Goal: Information Seeking & Learning: Learn about a topic

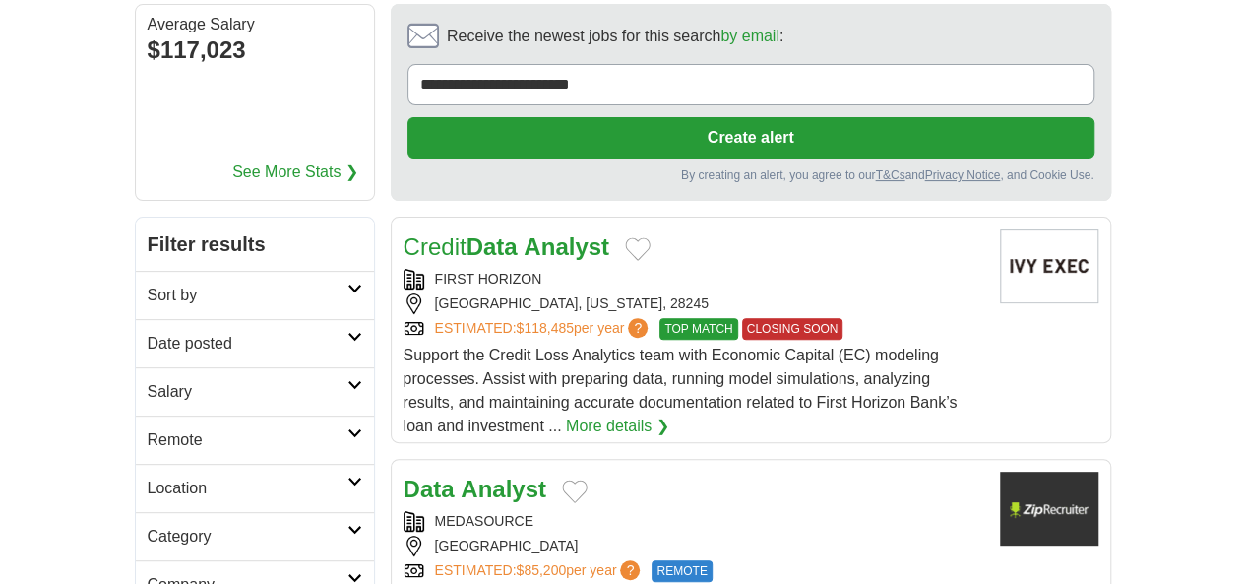
click at [470, 233] on link "Credit Data Analyst" at bounding box center [507, 246] width 206 height 27
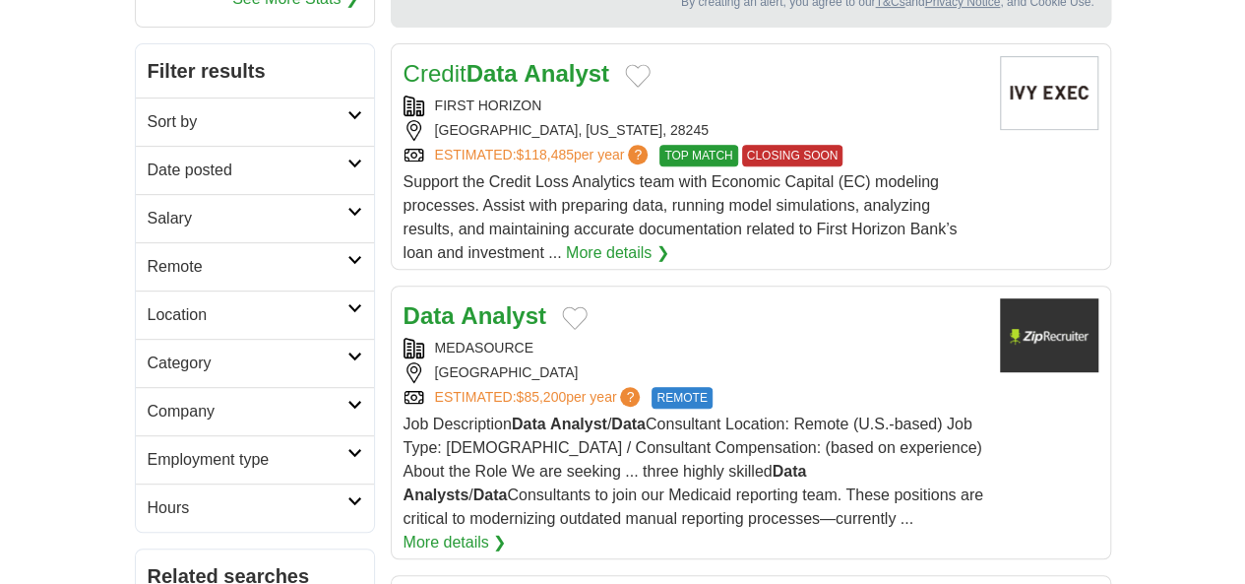
scroll to position [356, 0]
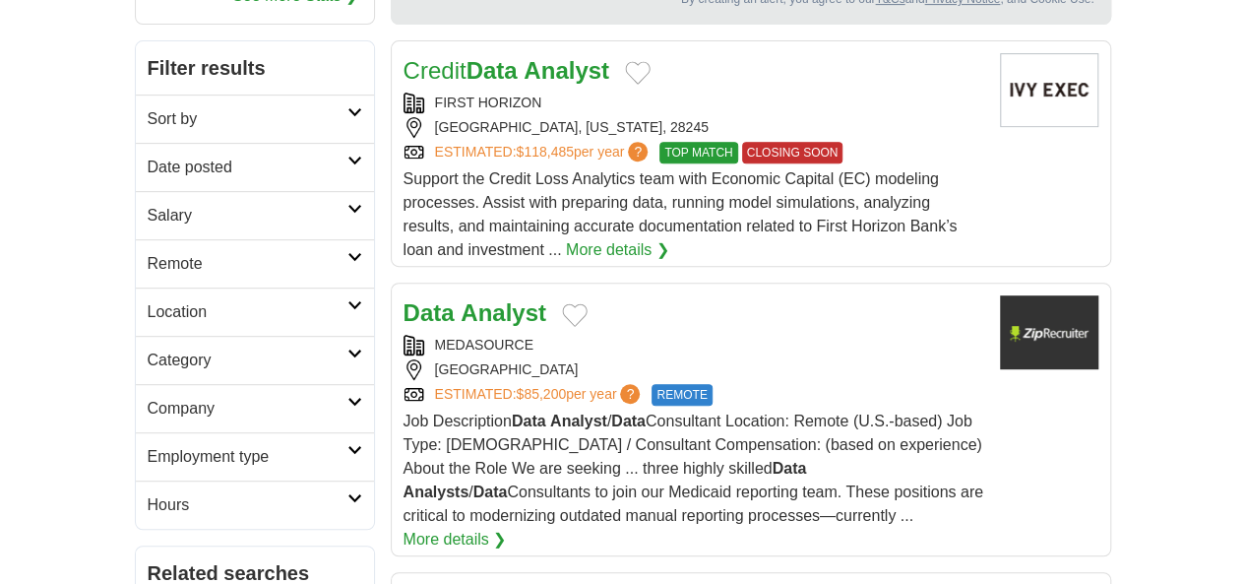
click at [461, 299] on strong "Analyst" at bounding box center [504, 312] width 86 height 27
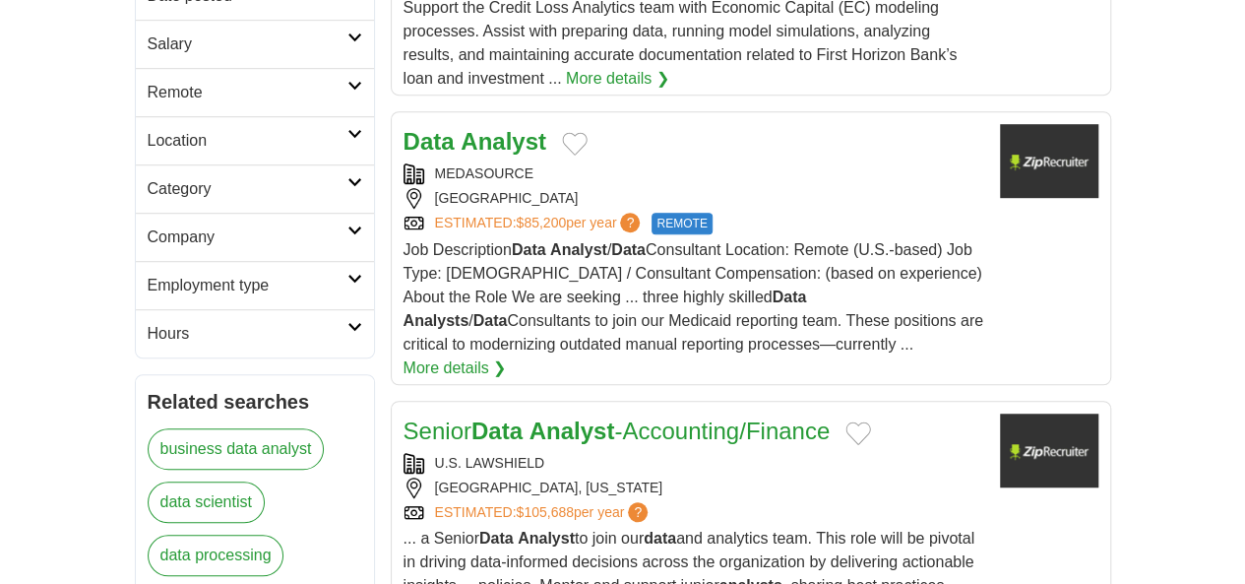
scroll to position [539, 0]
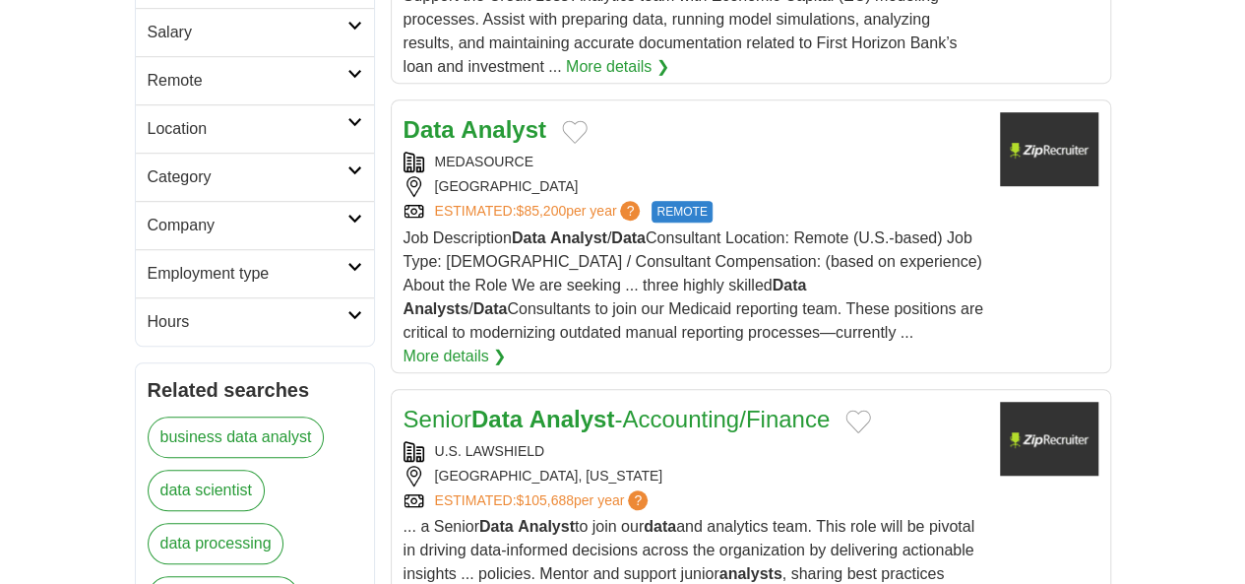
click at [530, 406] on strong "Analyst" at bounding box center [573, 419] width 86 height 27
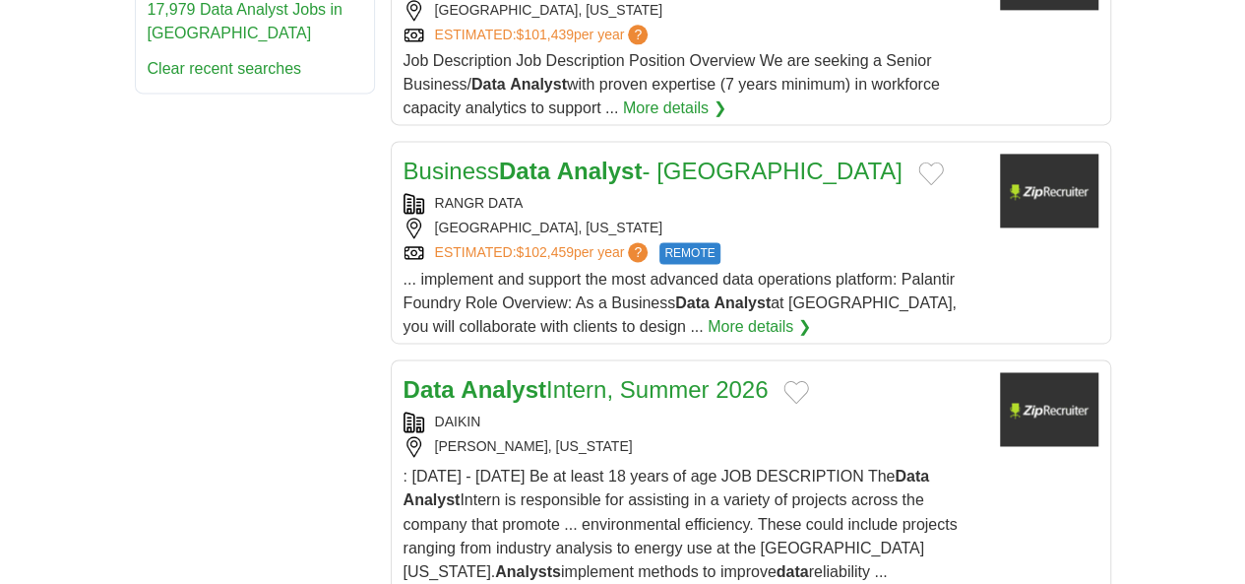
scroll to position [1354, 0]
click at [519, 371] on div "Data Analyst Intern, Summer 2026 DAIKIN [GEOGRAPHIC_DATA], [US_STATE] : [DATE] …" at bounding box center [694, 488] width 581 height 234
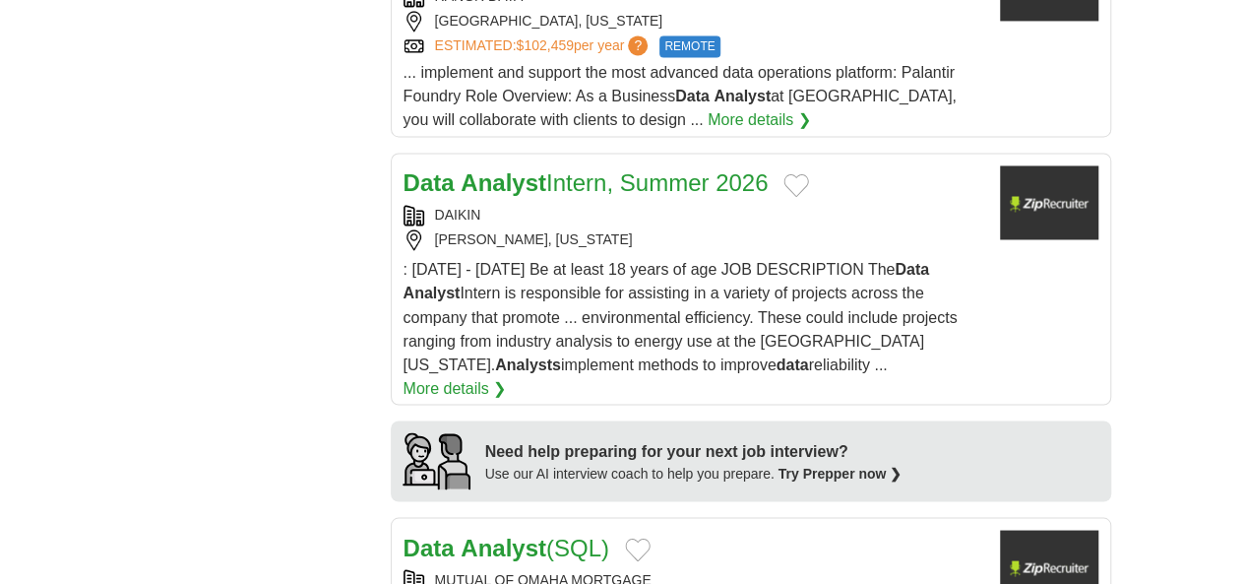
scroll to position [1612, 0]
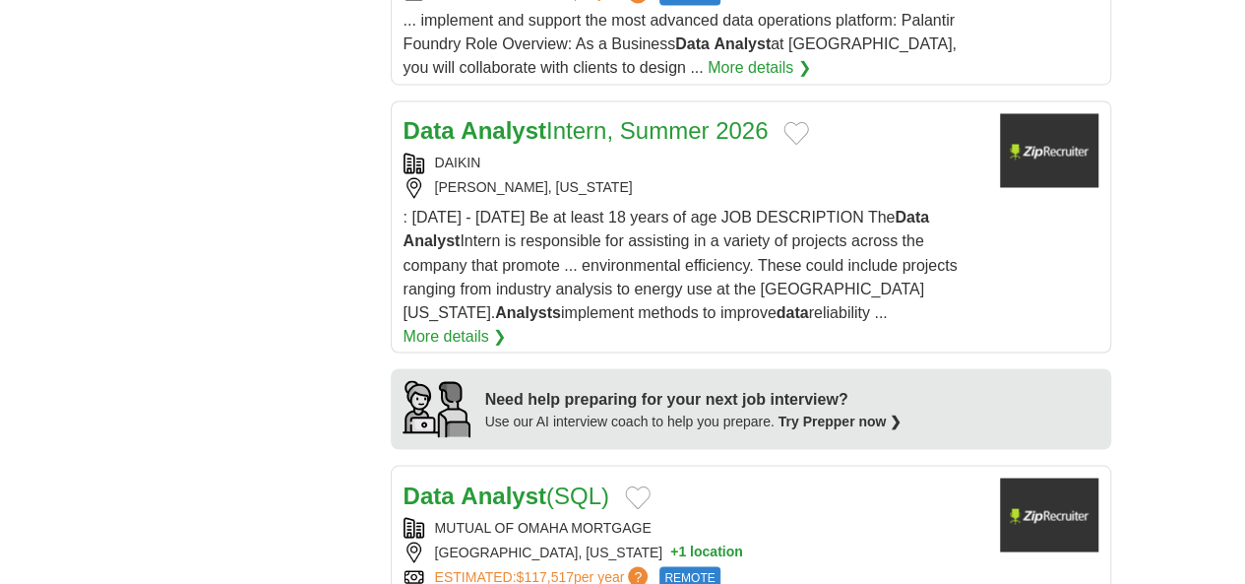
click at [404, 477] on h2 "Data Analyst (SQL)" at bounding box center [507, 494] width 206 height 35
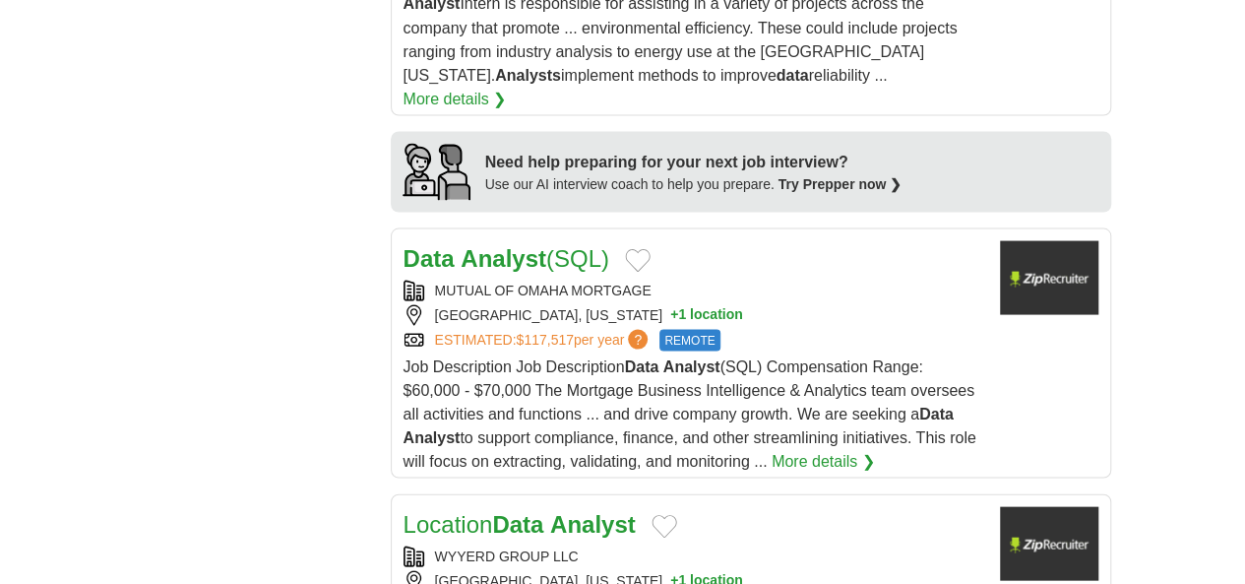
scroll to position [1867, 0]
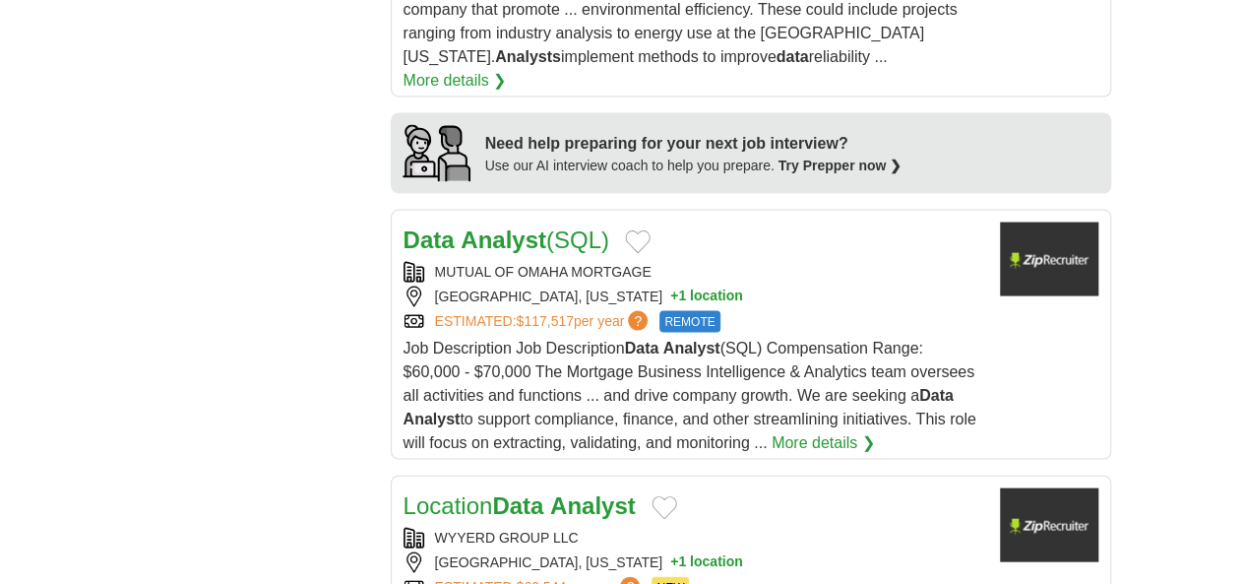
click at [492, 492] on strong "Data" at bounding box center [517, 505] width 51 height 27
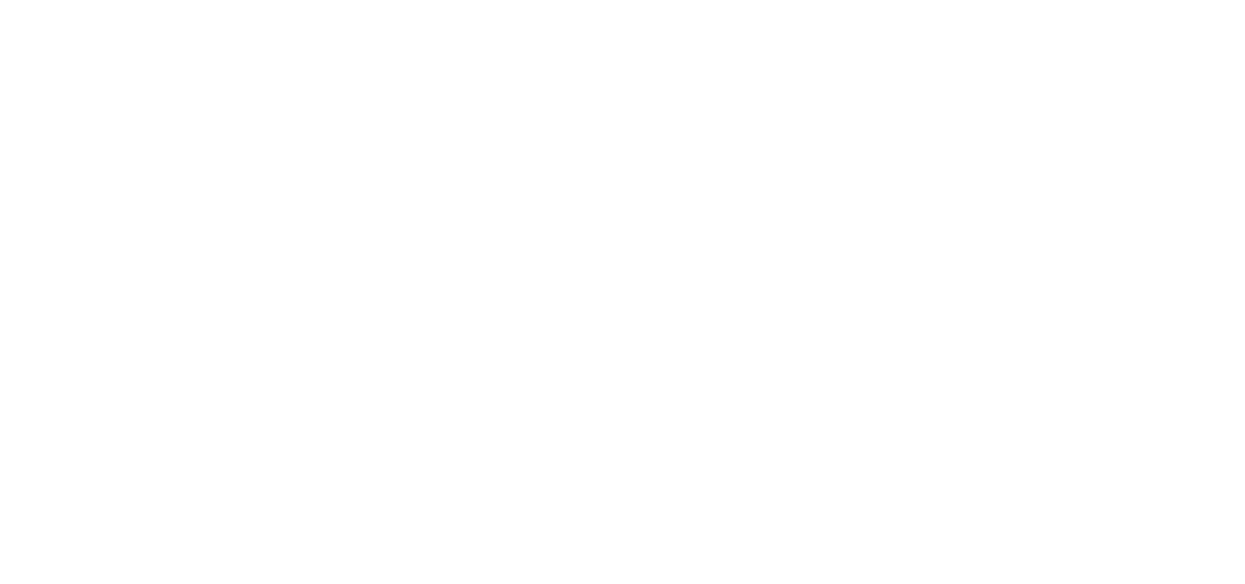
scroll to position [3338, 0]
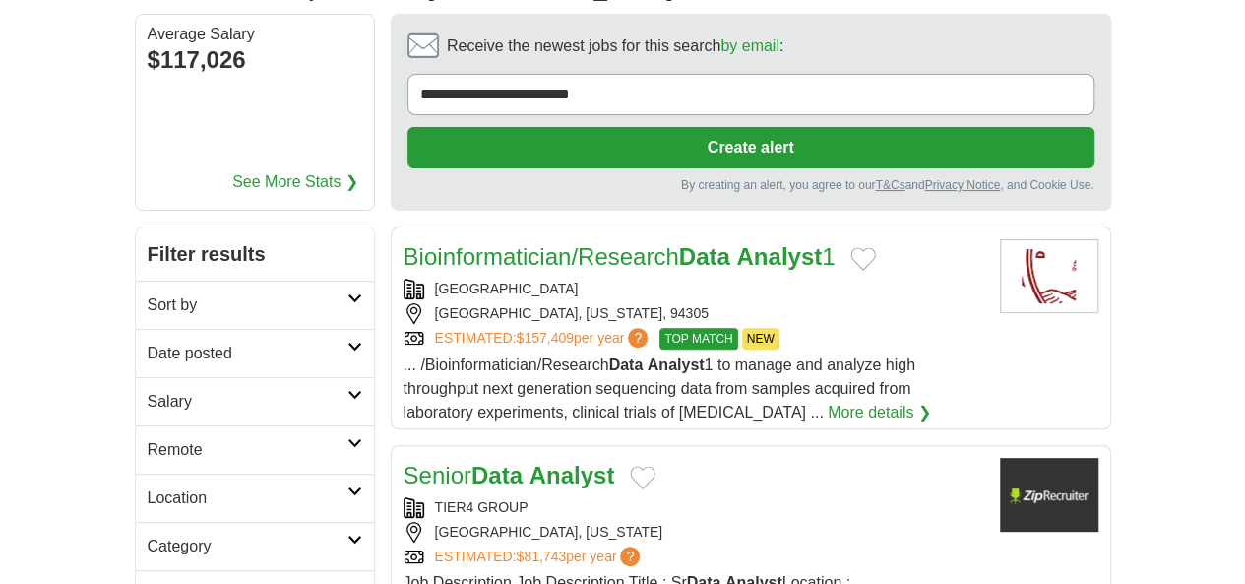
scroll to position [192, 0]
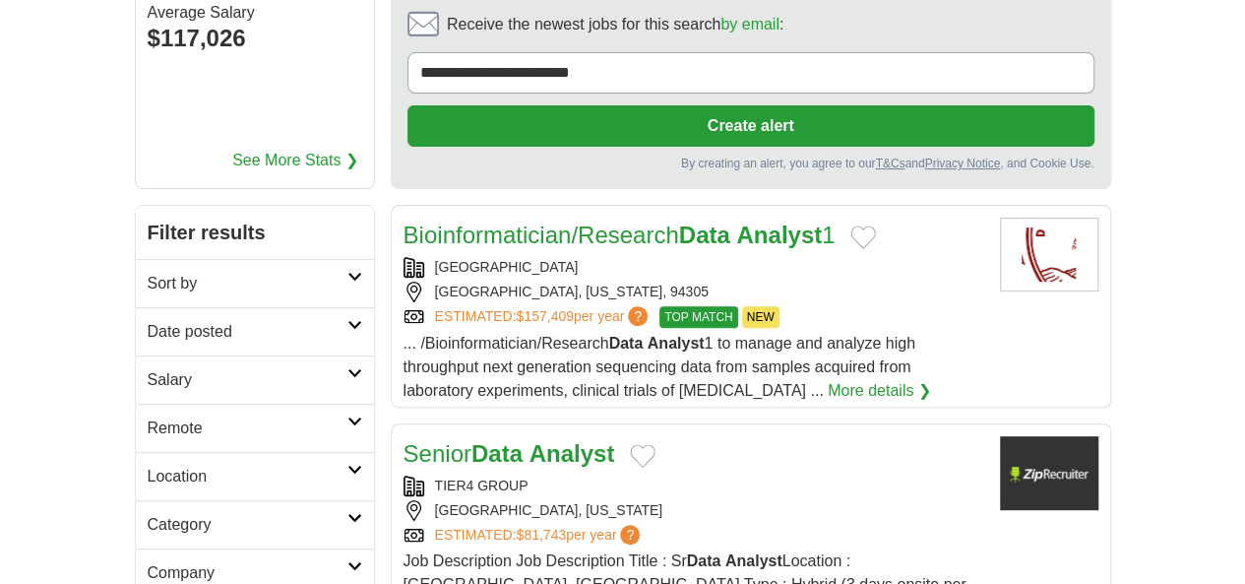
click at [471, 440] on strong "Data" at bounding box center [496, 453] width 51 height 27
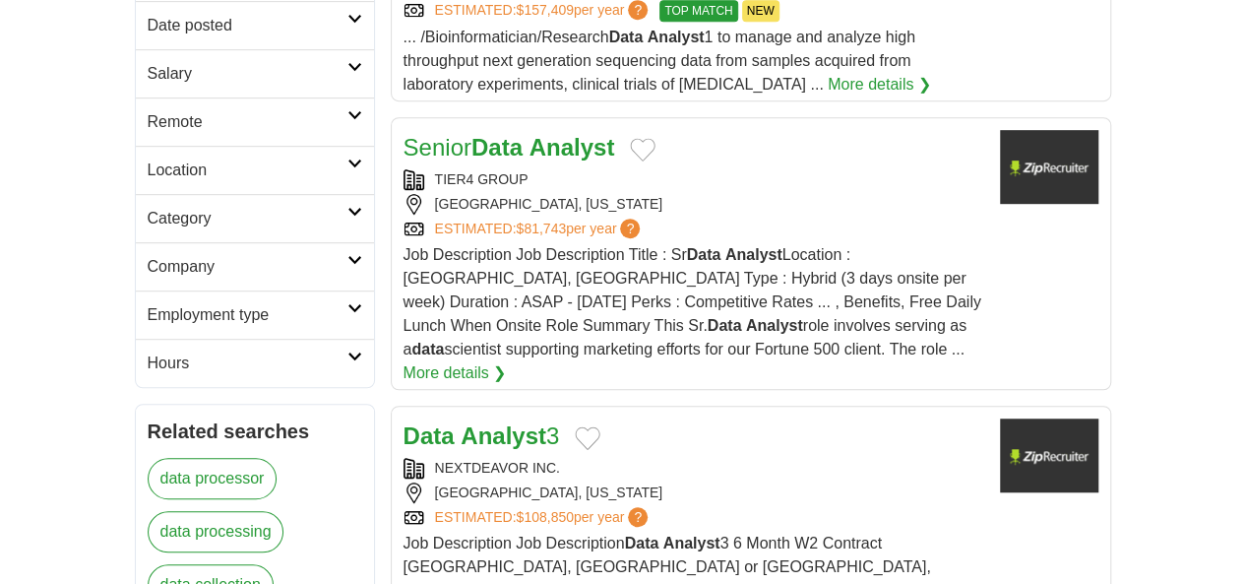
scroll to position [499, 0]
click at [436, 457] on div "NEXTDEAVOR INC." at bounding box center [694, 467] width 581 height 21
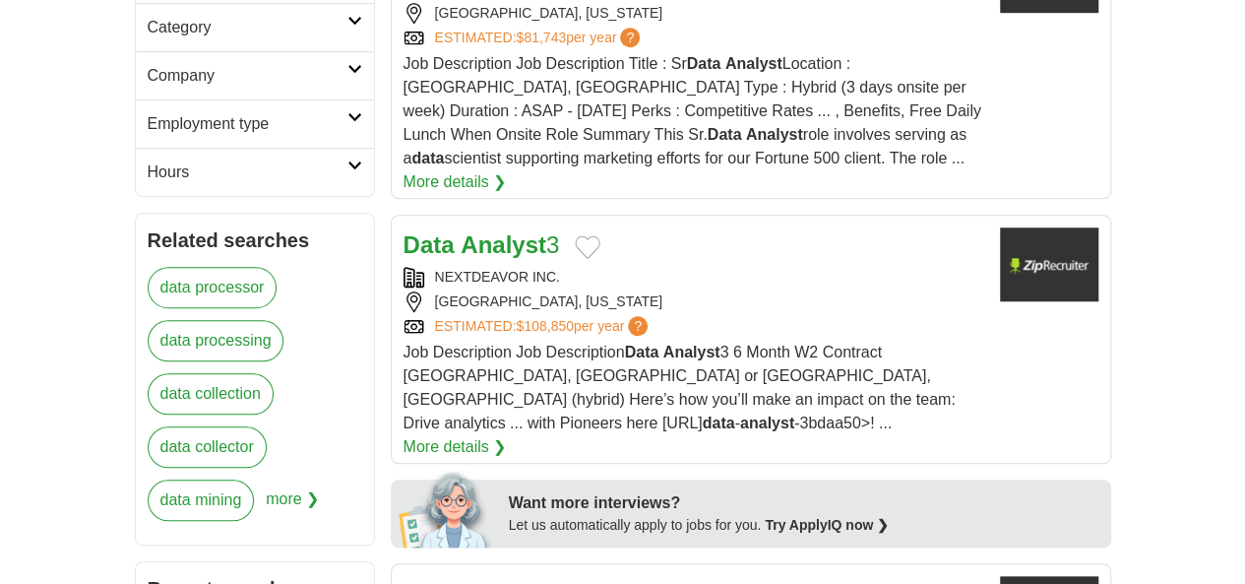
scroll to position [700, 0]
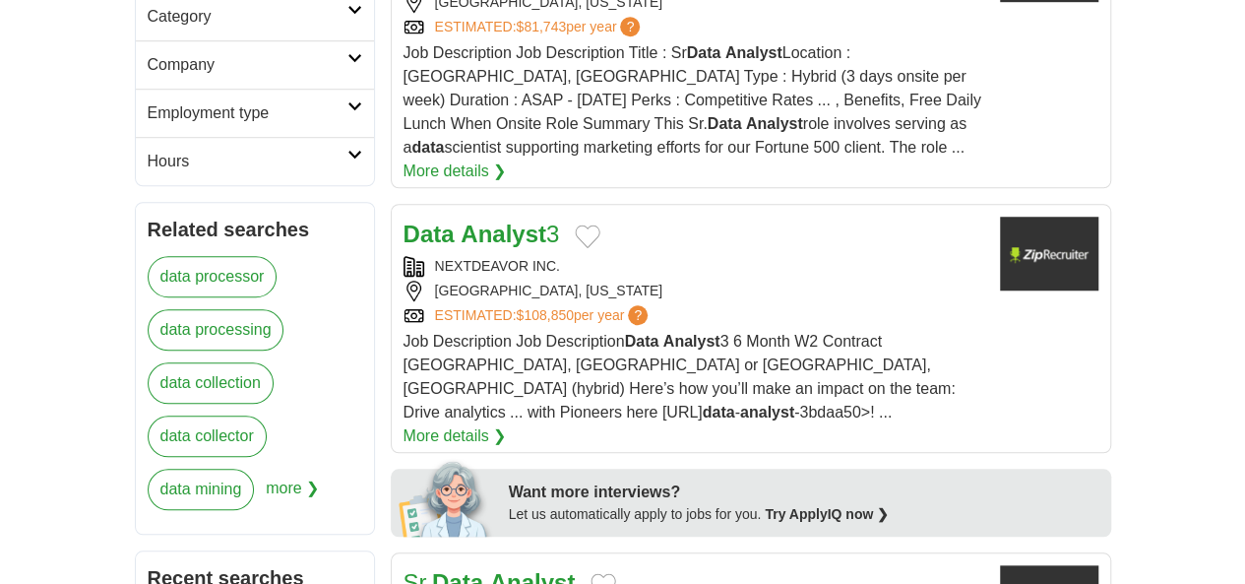
click at [490, 569] on strong "Analyst" at bounding box center [533, 582] width 86 height 27
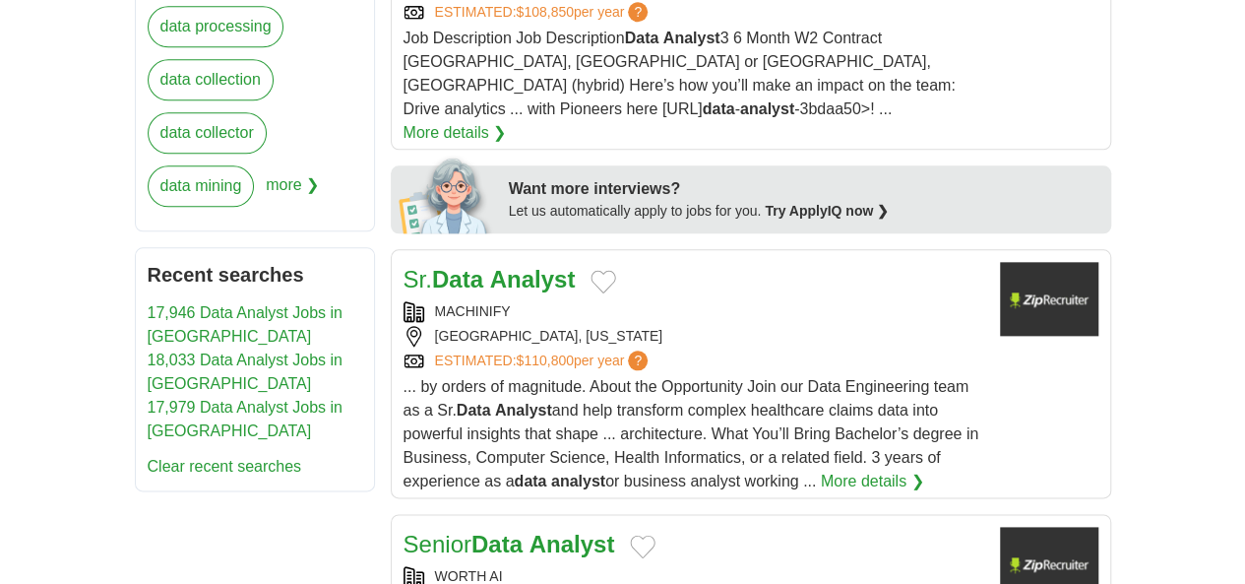
scroll to position [1005, 0]
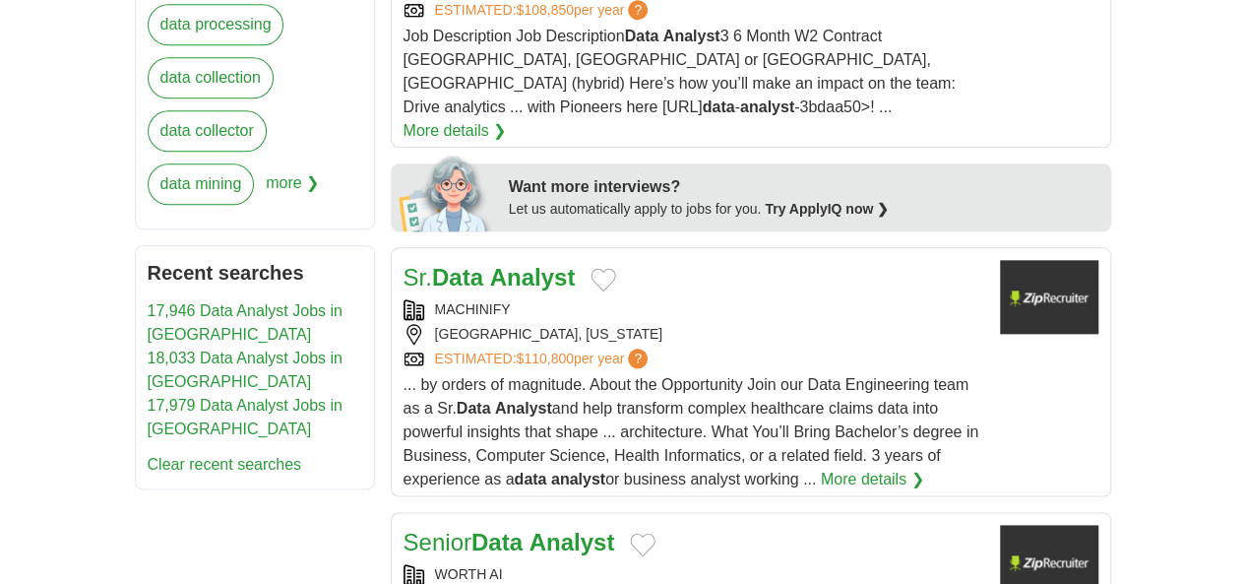
click at [471, 529] on strong "Data" at bounding box center [496, 542] width 51 height 27
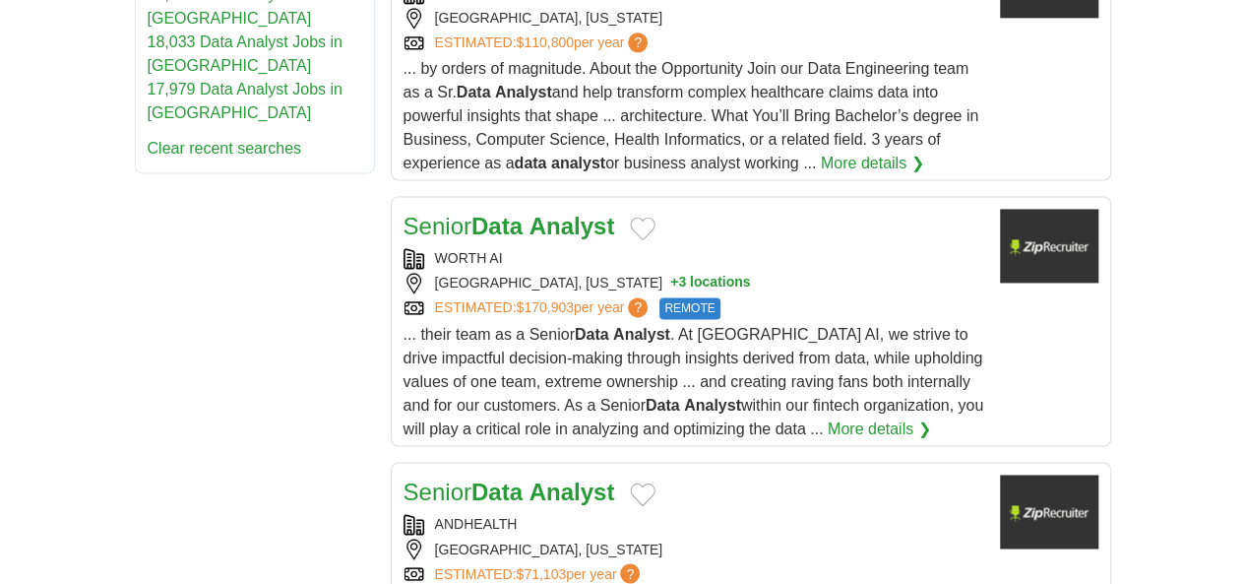
scroll to position [1322, 0]
click at [530, 477] on strong "Analyst" at bounding box center [573, 490] width 86 height 27
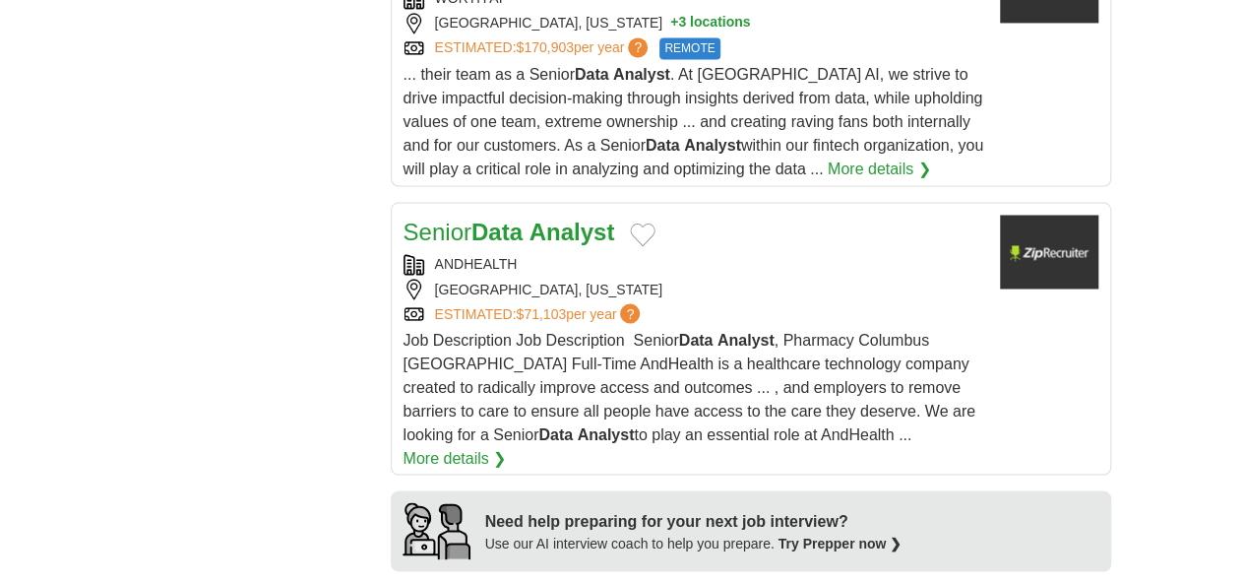
scroll to position [1599, 0]
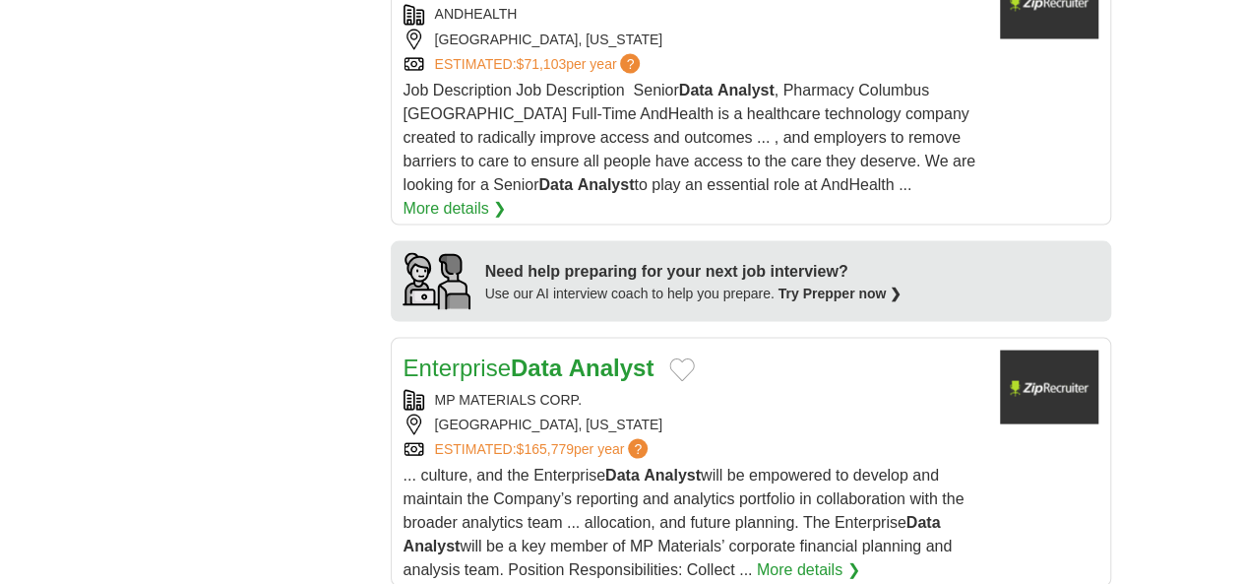
scroll to position [1842, 0]
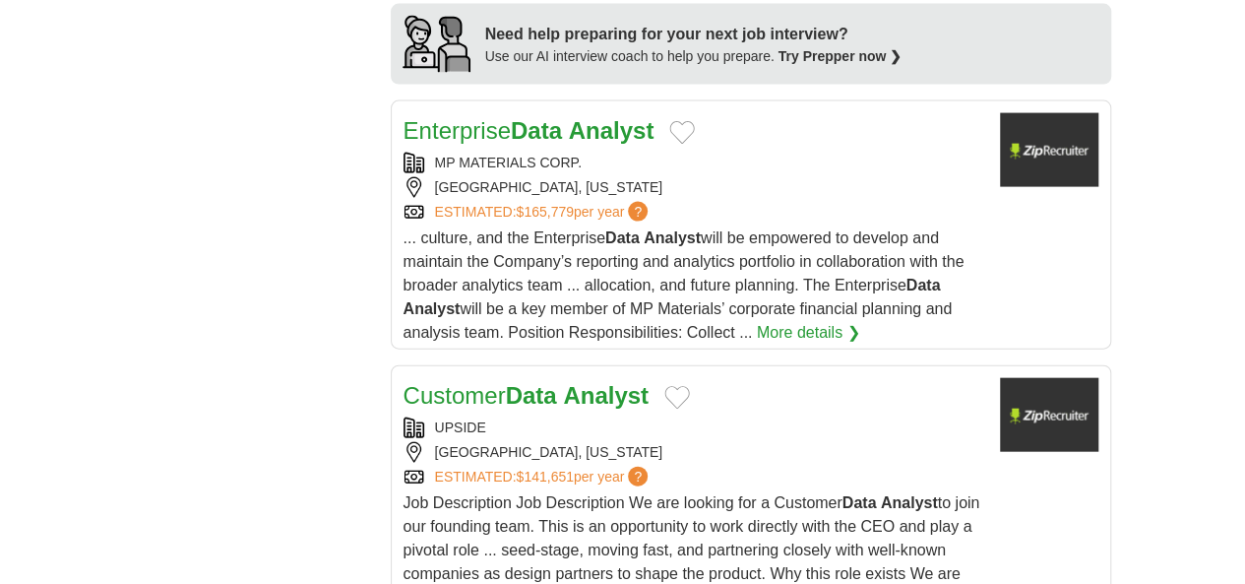
scroll to position [2075, 0]
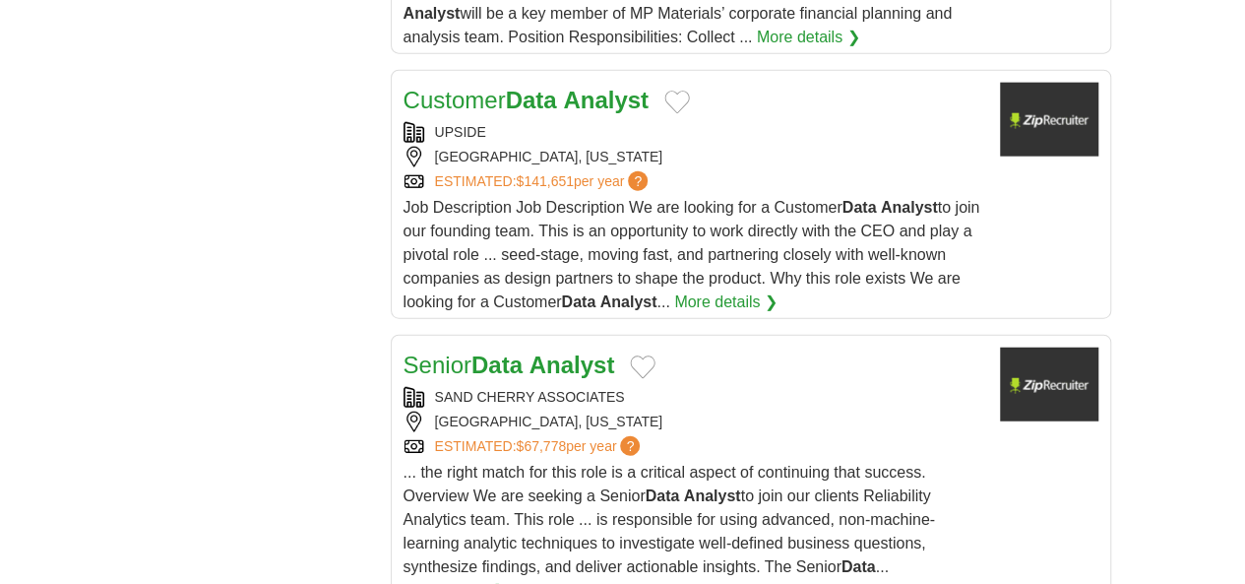
scroll to position [2365, 0]
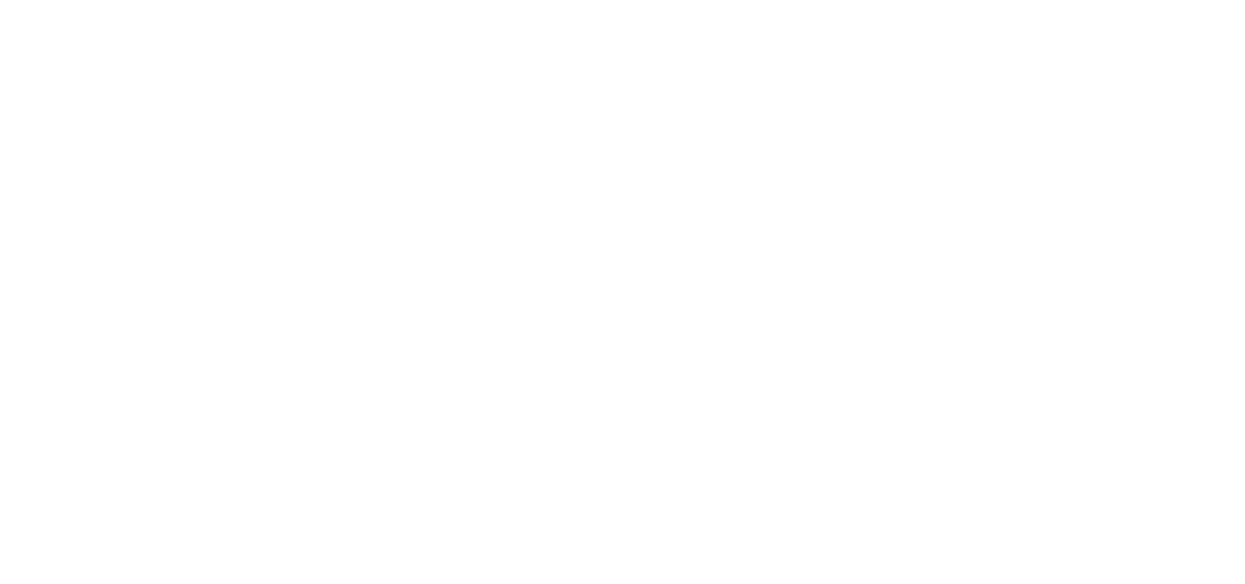
scroll to position [3574, 0]
